Goal: Transaction & Acquisition: Subscribe to service/newsletter

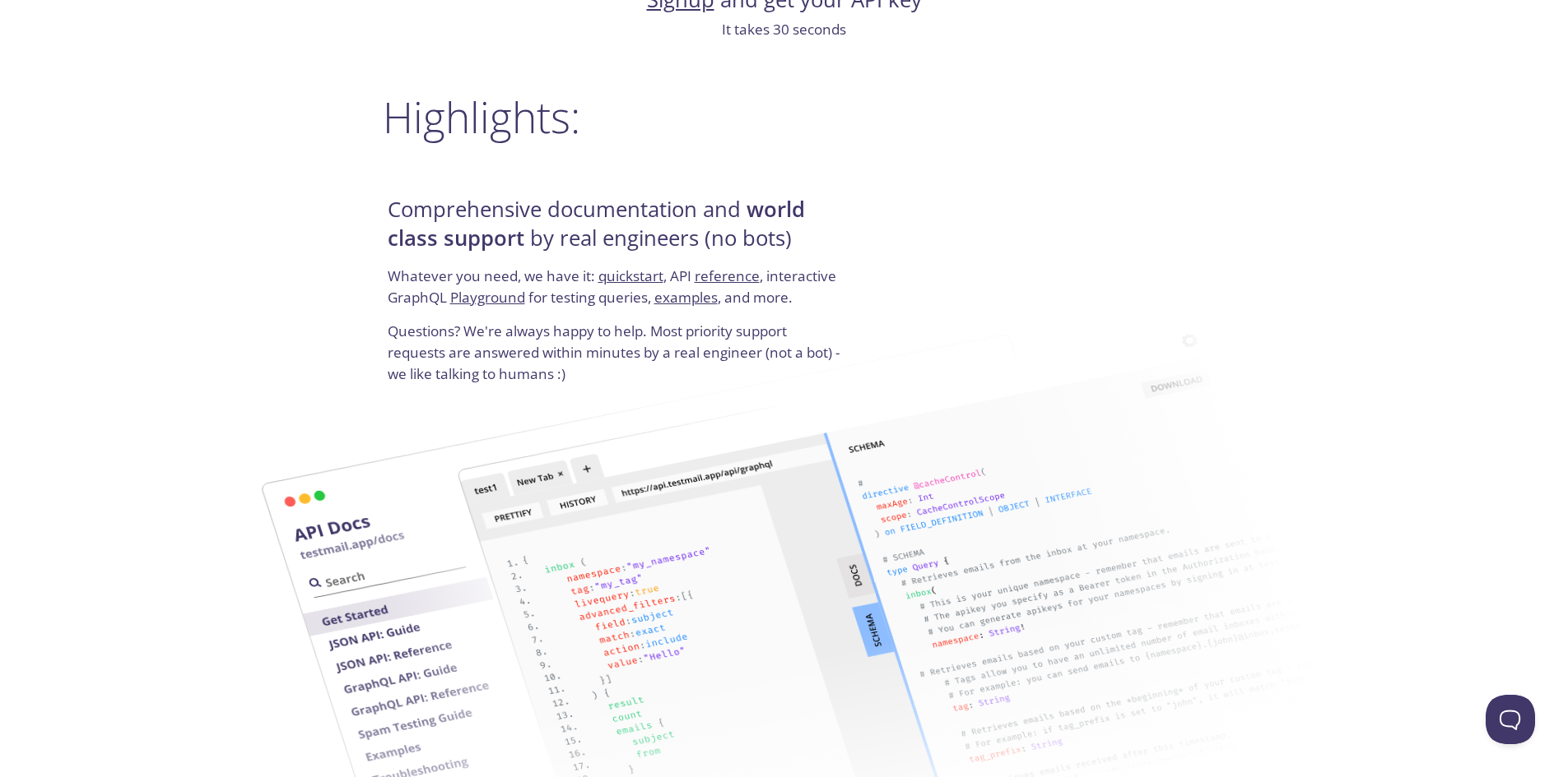
scroll to position [2139, 0]
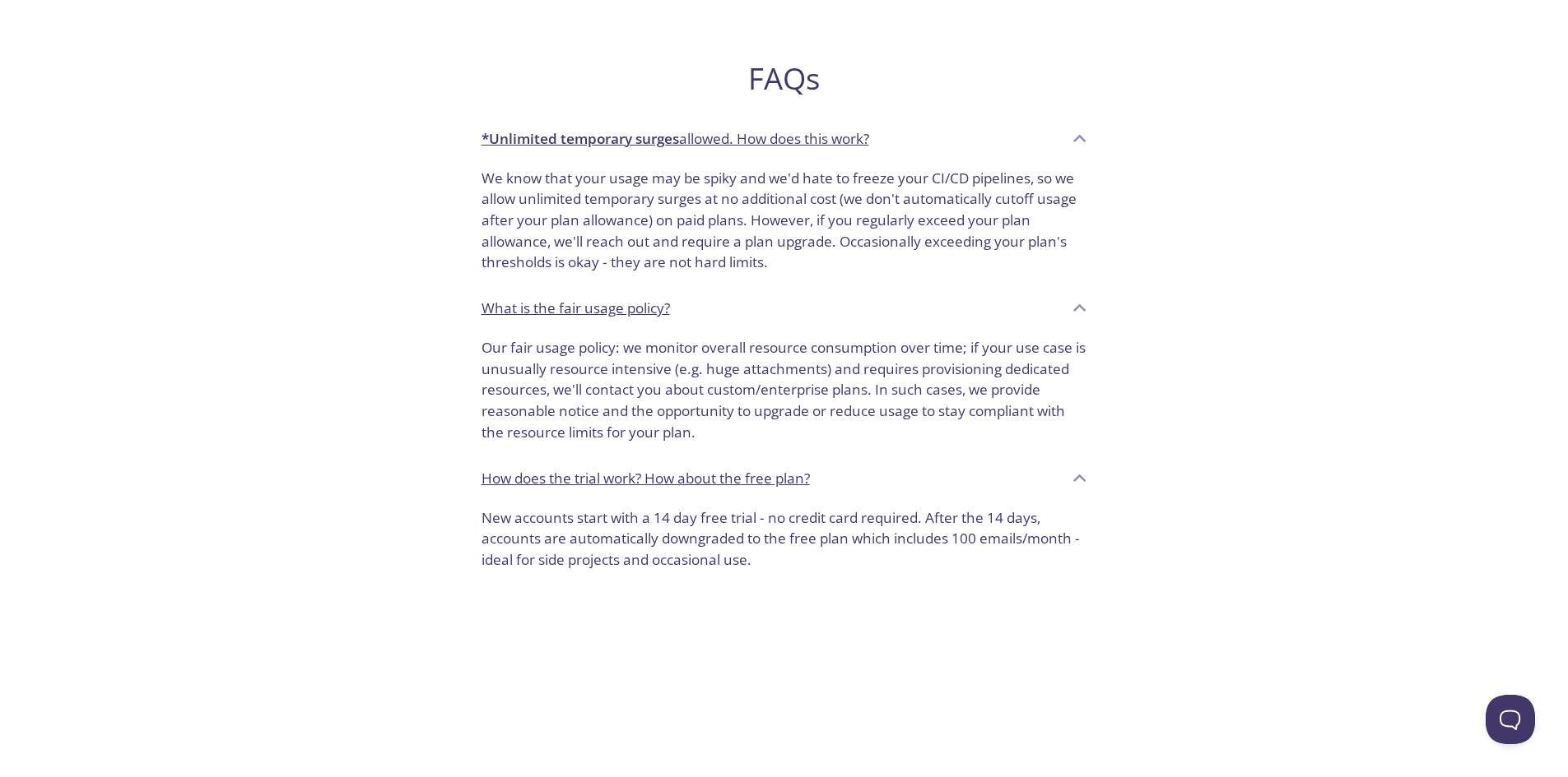
scroll to position [1239, 0]
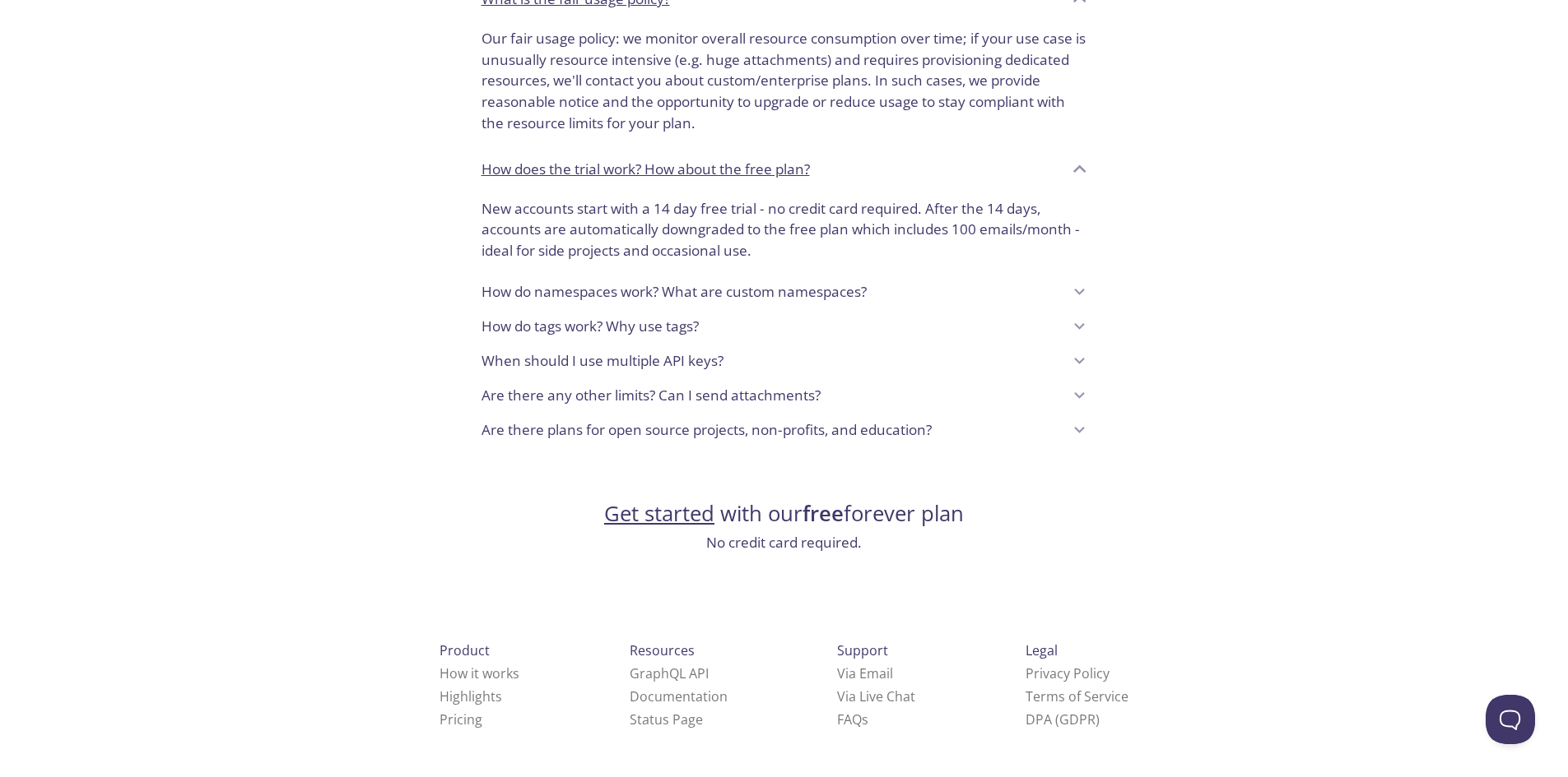
click at [862, 531] on div "Get started with our free forever plan No credit card required." at bounding box center [783, 501] width 359 height 107
click at [895, 521] on h2 "Get started with our free forever plan" at bounding box center [783, 514] width 359 height 28
click at [894, 521] on h2 "Get started with our free forever plan" at bounding box center [783, 514] width 359 height 28
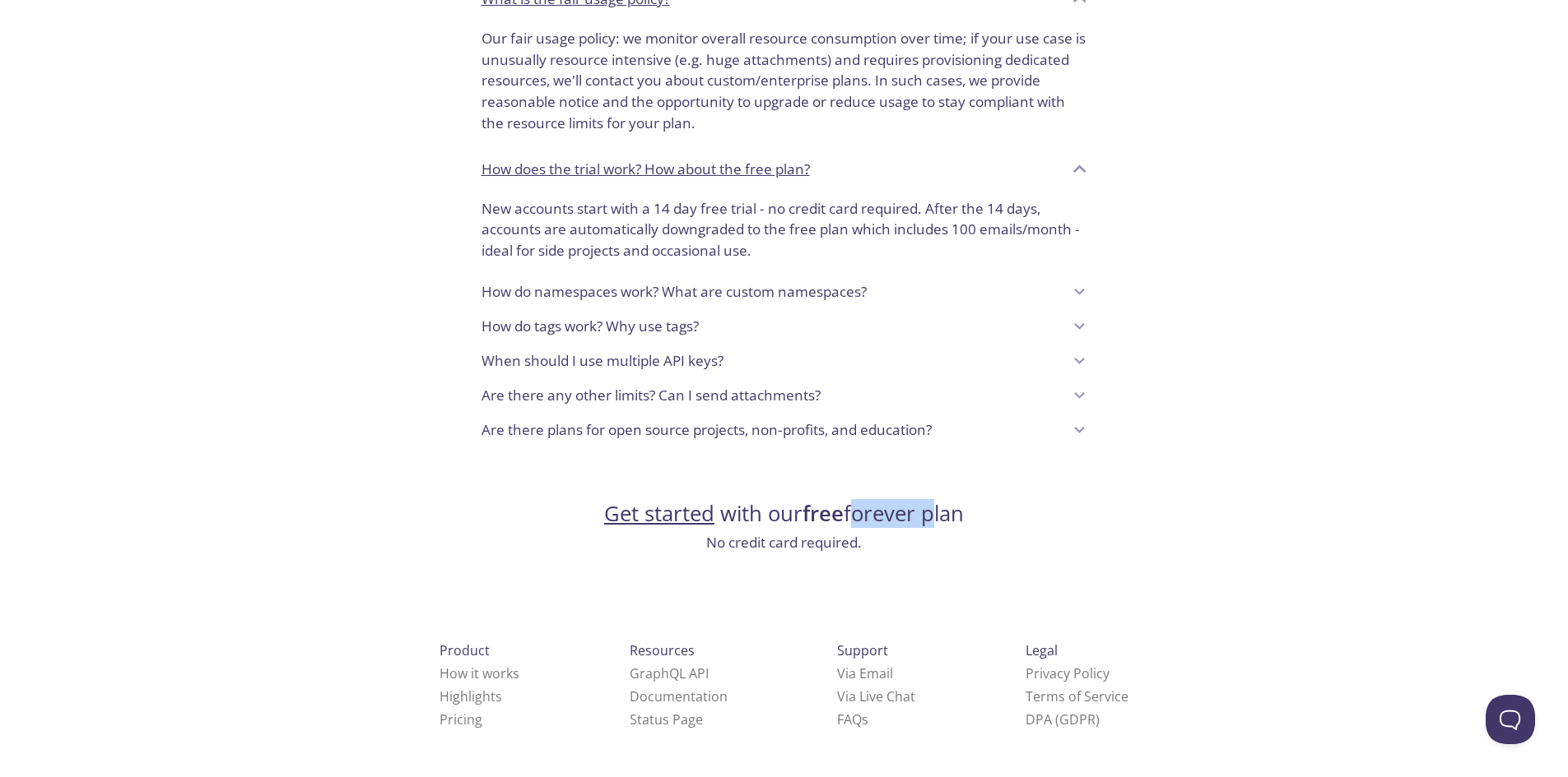
click at [894, 521] on h2 "Get started with our free forever plan" at bounding box center [783, 514] width 359 height 28
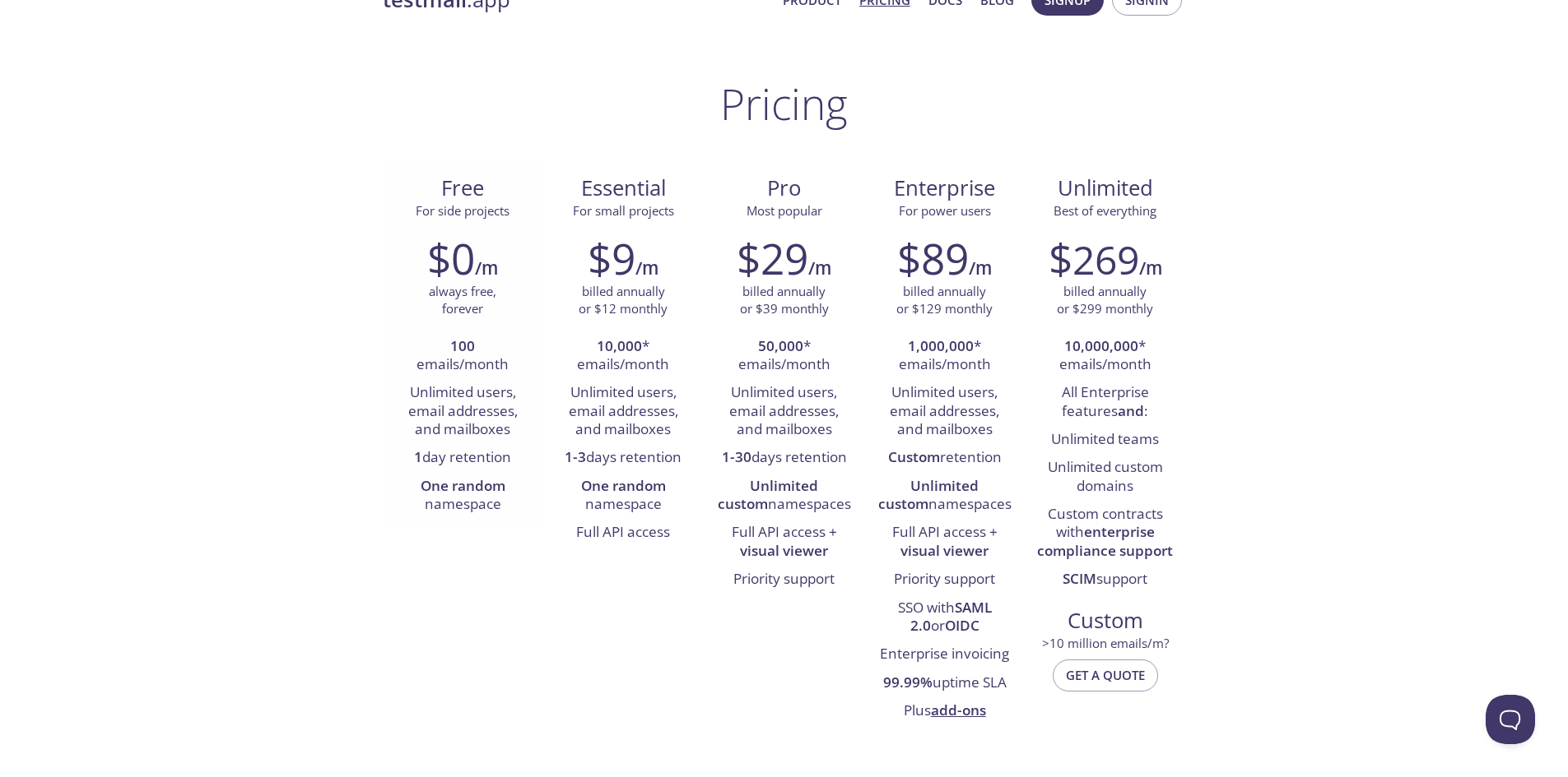
scroll to position [0, 0]
